Goal: Find specific page/section: Find specific page/section

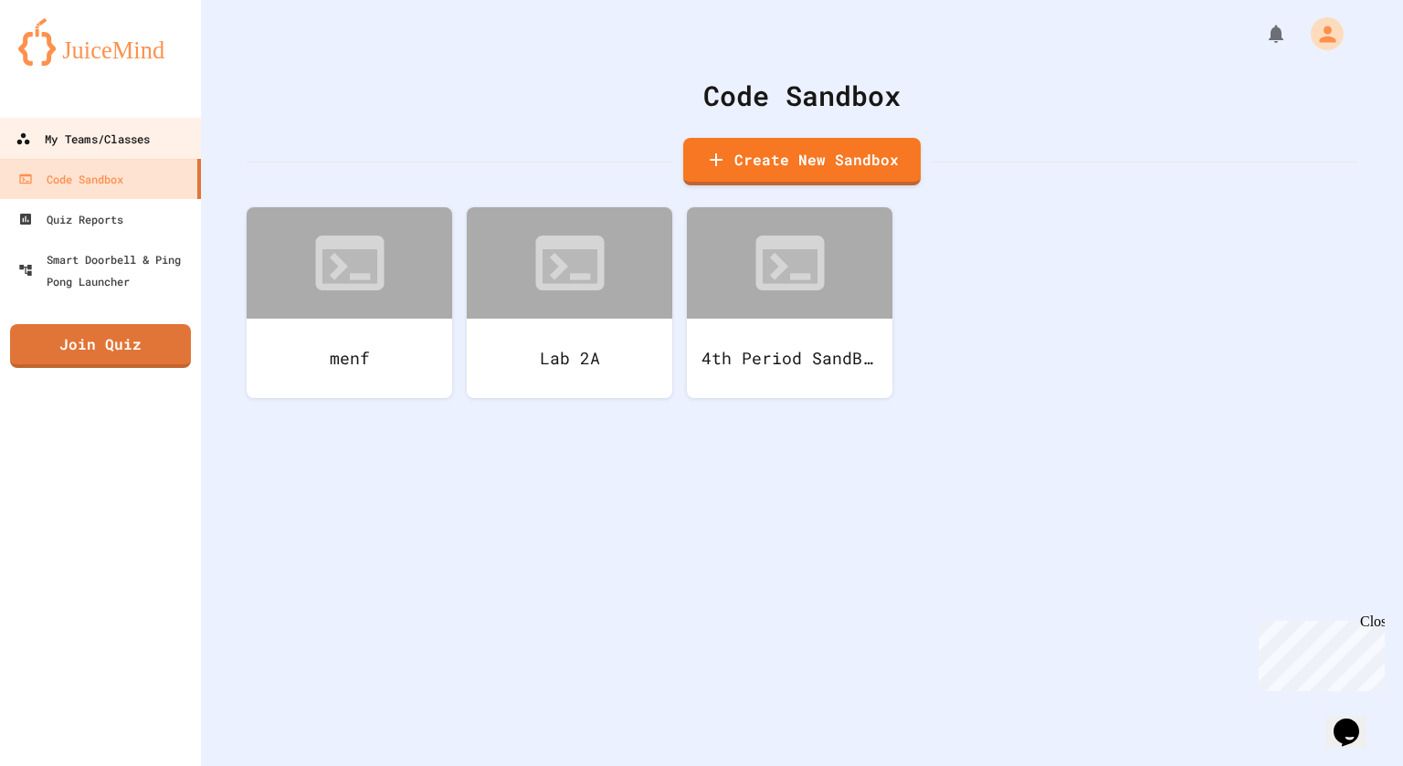
click at [153, 137] on link "My Teams/Classes" at bounding box center [100, 138] width 207 height 41
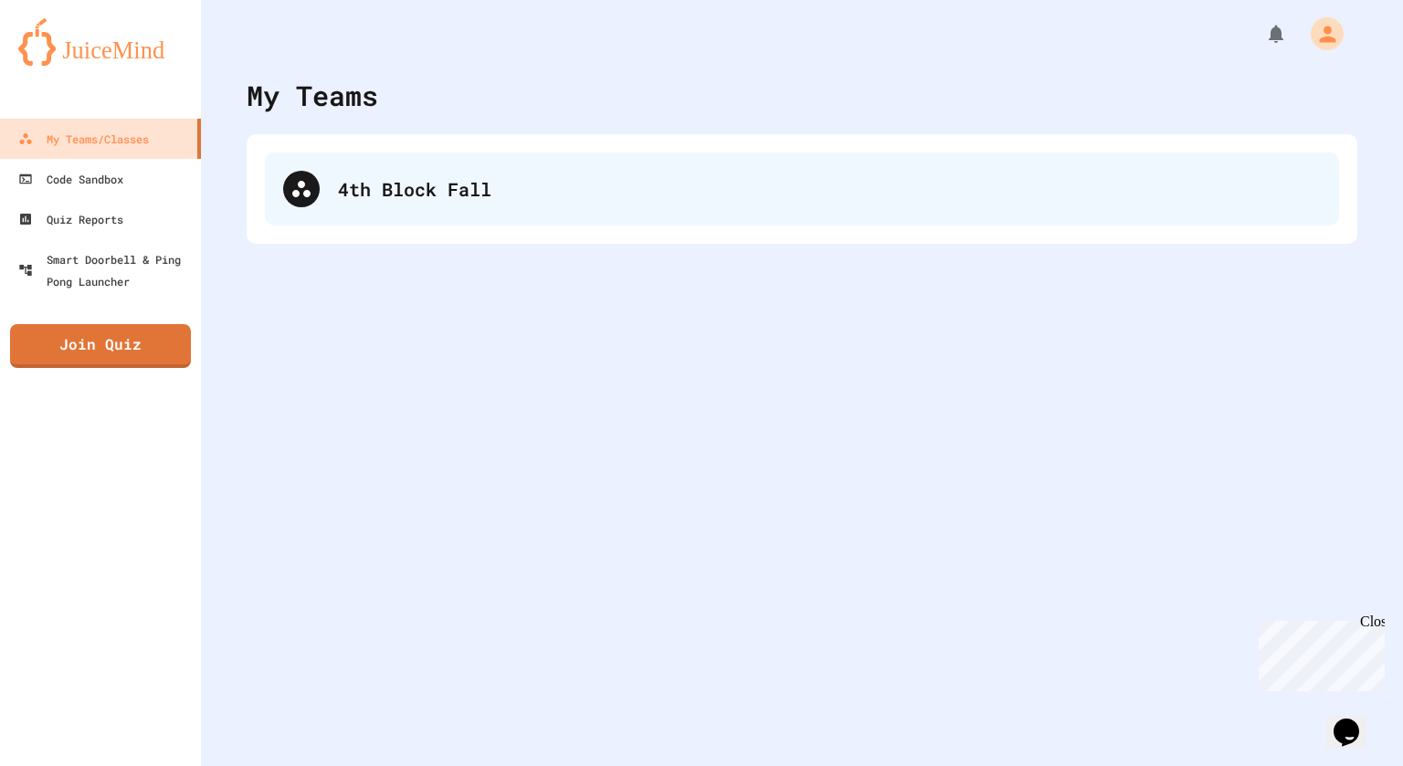
click at [357, 190] on div "4th Block Fall" at bounding box center [829, 188] width 983 height 27
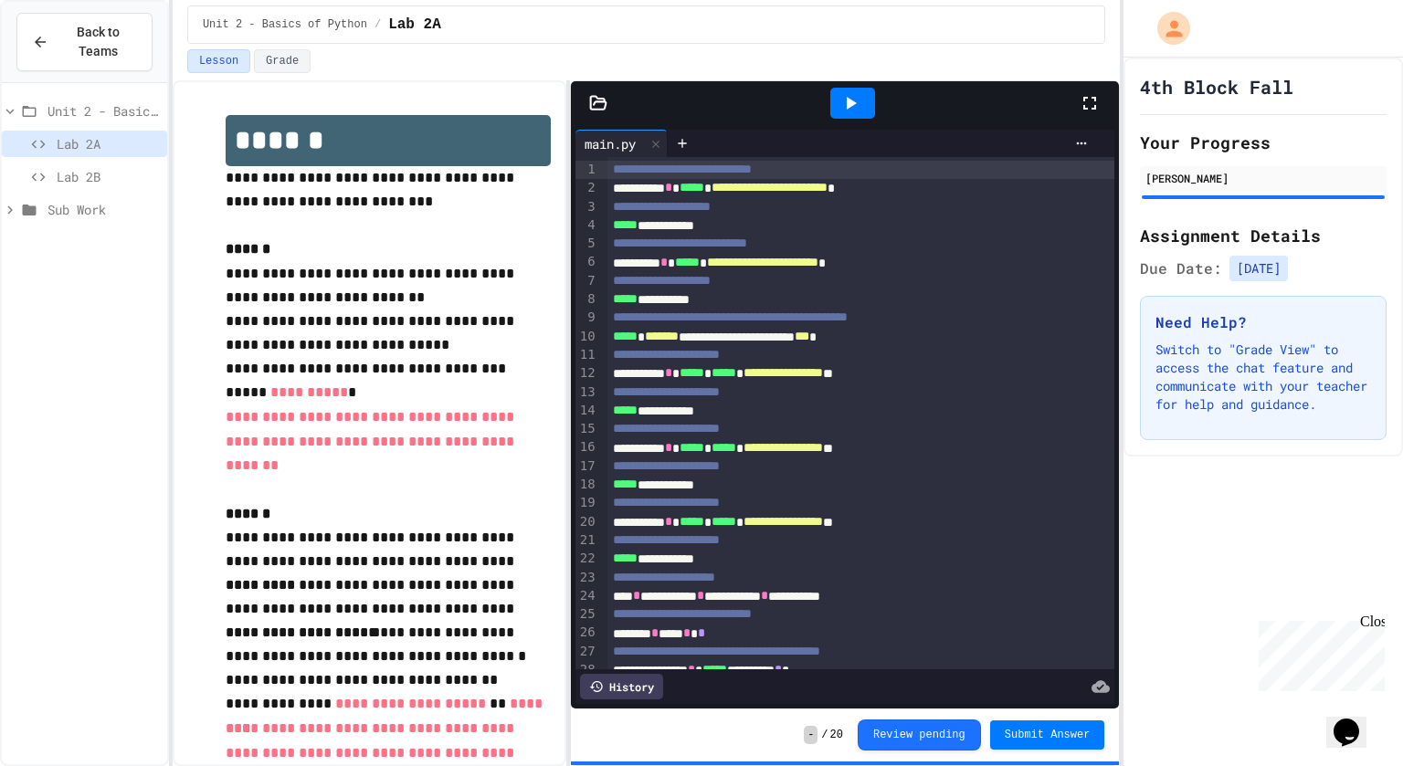
click at [102, 211] on span "Sub Work" at bounding box center [103, 209] width 112 height 19
